Goal: Transaction & Acquisition: Book appointment/travel/reservation

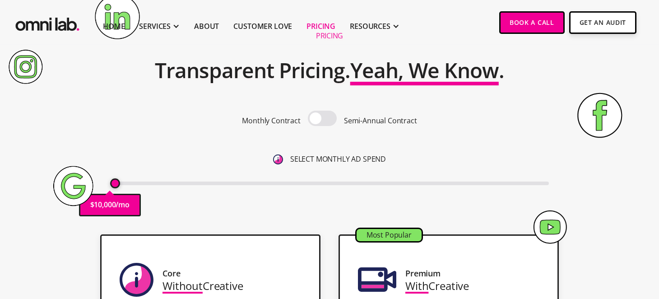
scroll to position [90, 0]
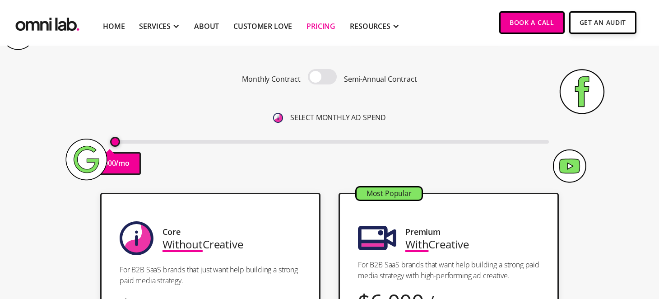
click at [163, 172] on div "Pricing Transparent Pricing. Yeah, We Know . Monthly Contract Semi-Annual Contr…" at bounding box center [329, 82] width 549 height 201
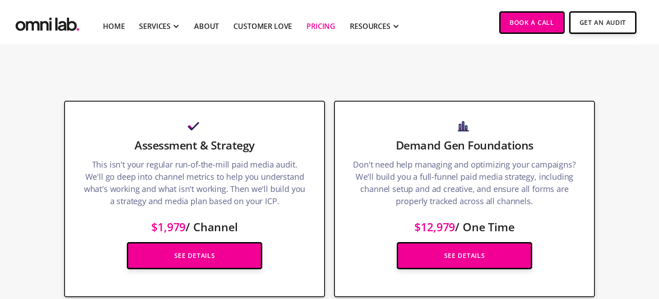
scroll to position [1173, 0]
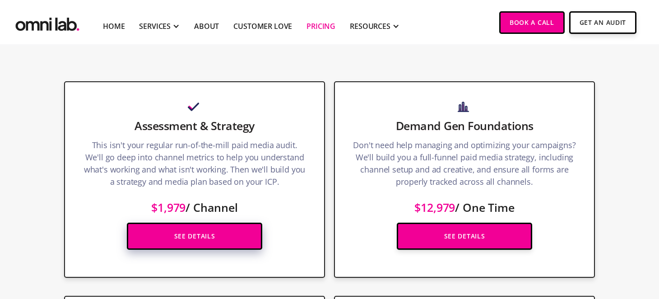
click at [219, 226] on link "See Details" at bounding box center [194, 236] width 135 height 27
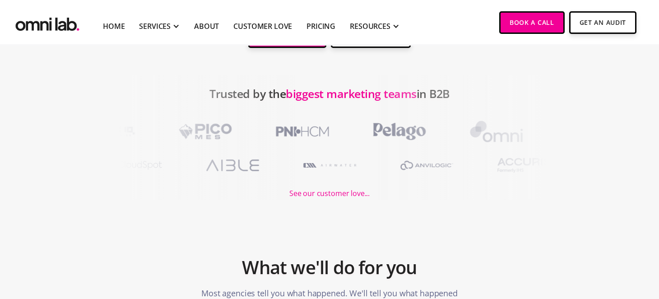
scroll to position [90, 0]
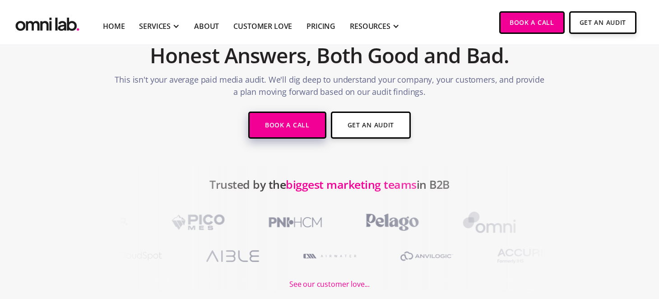
click at [299, 126] on link "Book a Call" at bounding box center [287, 125] width 78 height 27
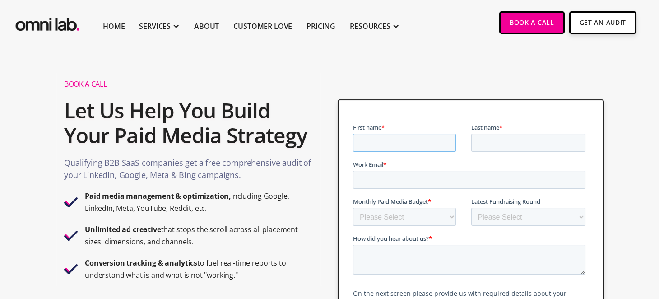
click at [422, 145] on input "First name *" at bounding box center [404, 143] width 103 height 18
type input "Kelly"
type input "Anderson"
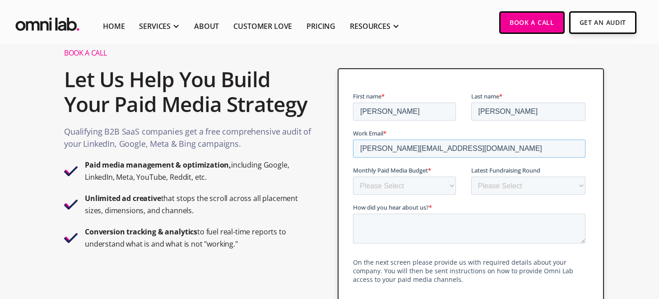
scroll to position [45, 0]
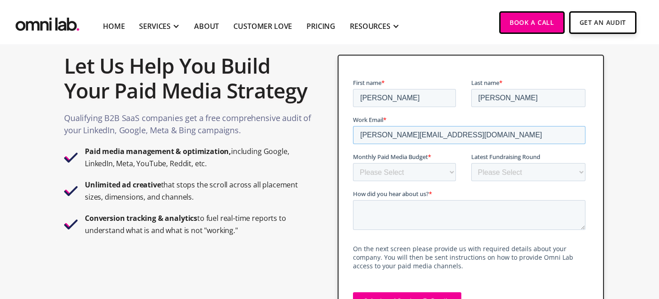
type input "kanderson@donorsnap.com"
click at [424, 180] on select "Please Select $0 - $5,0000 $5,000 - $10,000 $10,000 - $25,000 $25,000 - $50,000…" at bounding box center [404, 172] width 103 height 18
select select "5000-10000"
click at [353, 163] on select "Please Select $0 - $5,0000 $5,000 - $10,000 $10,000 - $25,000 $25,000 - $50,000…" at bounding box center [404, 172] width 103 height 18
click at [497, 178] on select "Please Select Bootstrapped Seed Series A Series B Series C Series D +" at bounding box center [528, 172] width 115 height 18
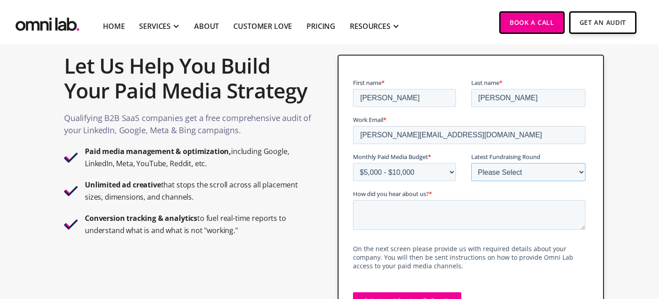
select select "bootstrapped"
click at [471, 163] on select "Please Select Bootstrapped Seed Series A Series B Series C Series D +" at bounding box center [528, 172] width 115 height 18
click at [463, 211] on textarea "How did you hear about us? *" at bounding box center [469, 215] width 232 height 30
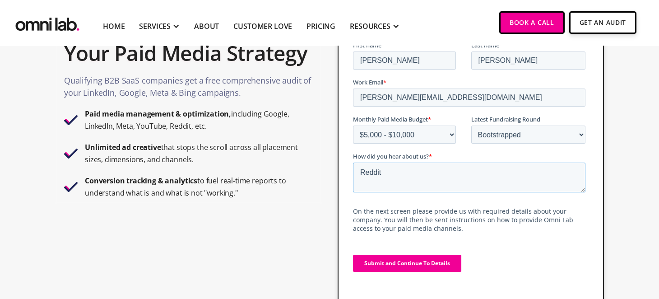
scroll to position [135, 0]
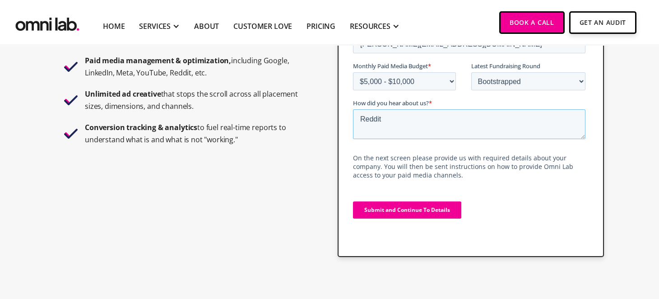
type textarea "Reddit"
click at [433, 212] on input "Submit and Continue To Details" at bounding box center [407, 209] width 108 height 17
